Goal: Task Accomplishment & Management: Use online tool/utility

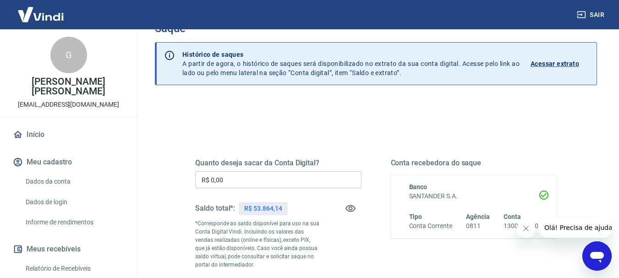
scroll to position [46, 0]
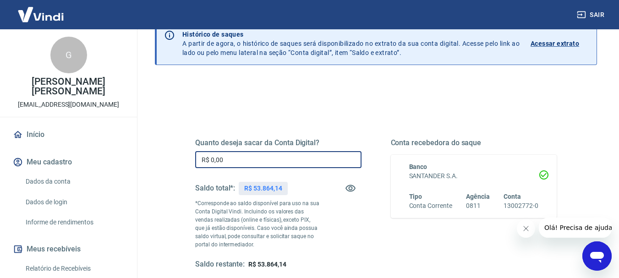
drag, startPoint x: 255, startPoint y: 165, endPoint x: 189, endPoint y: 157, distance: 65.9
click at [190, 158] on div "Quanto deseja sacar da Conta Digital? R$ 0,00 ​ Saldo total*: R$ 53.864,14 *Cor…" at bounding box center [375, 208] width 383 height 221
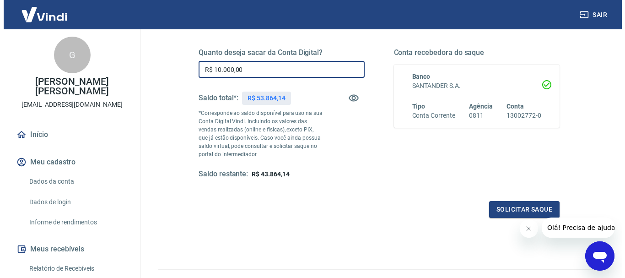
scroll to position [137, 0]
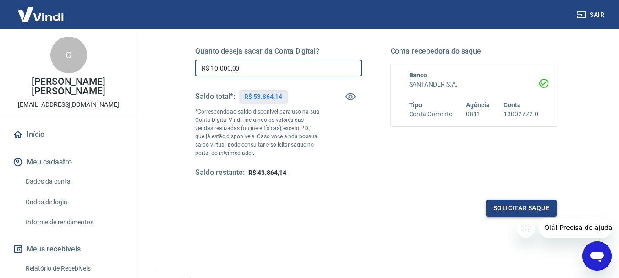
type input "R$ 10.000,00"
click at [516, 205] on button "Solicitar saque" at bounding box center [521, 208] width 71 height 17
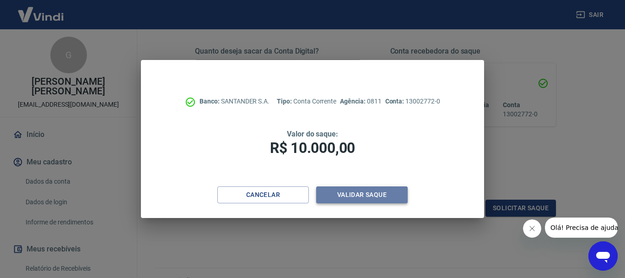
click at [346, 195] on button "Validar saque" at bounding box center [362, 194] width 92 height 17
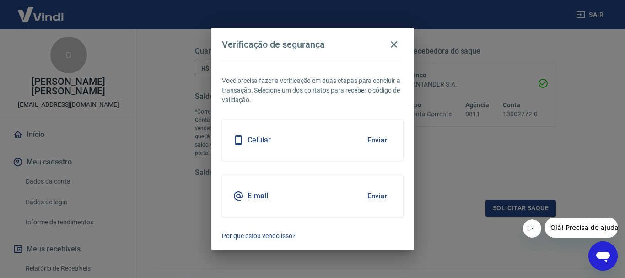
click at [379, 141] on button "Enviar" at bounding box center [378, 139] width 30 height 19
click at [380, 138] on button "Enviar" at bounding box center [378, 139] width 30 height 19
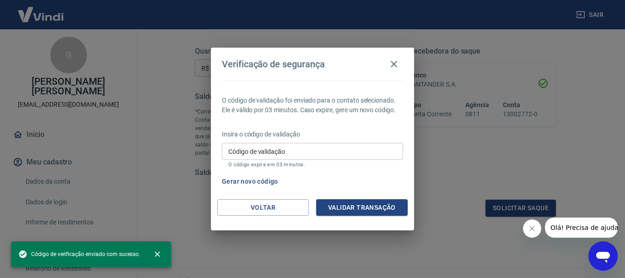
click at [281, 154] on input "Código de validação" at bounding box center [312, 151] width 181 height 17
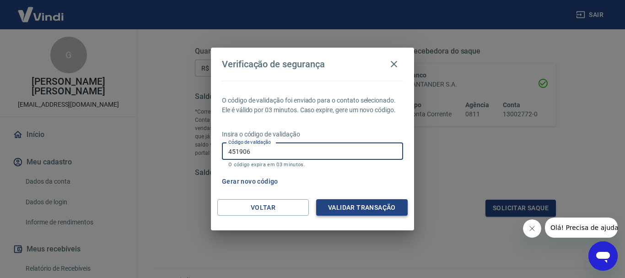
type input "451906"
click at [372, 211] on button "Validar transação" at bounding box center [362, 207] width 92 height 17
